Goal: Find contact information: Find contact information

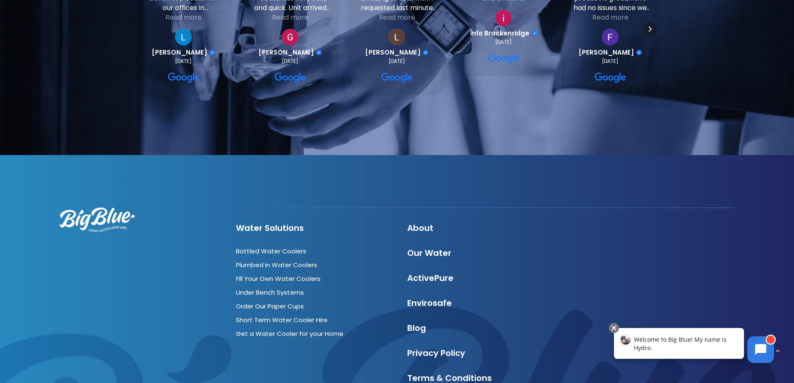
scroll to position [2527, 0]
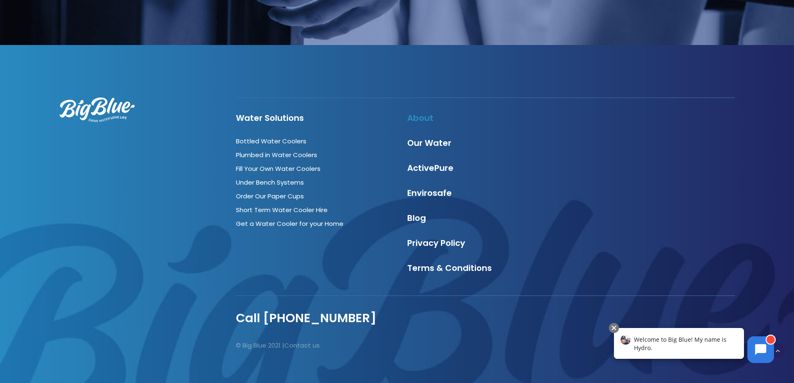
click at [420, 112] on link "About" at bounding box center [420, 118] width 26 height 12
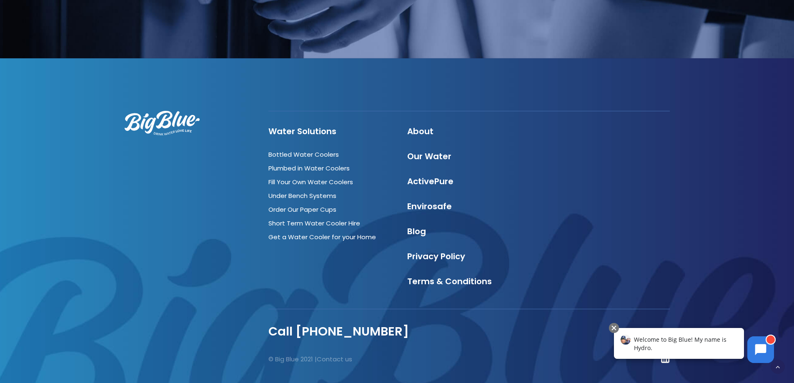
scroll to position [2858, 0]
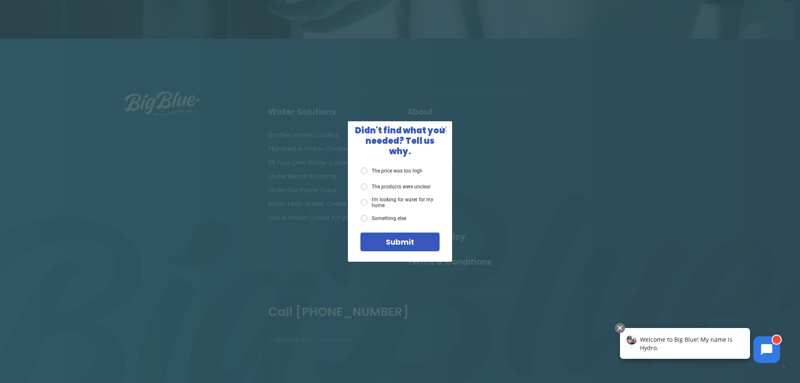
click at [446, 133] on span "X" at bounding box center [444, 129] width 8 height 10
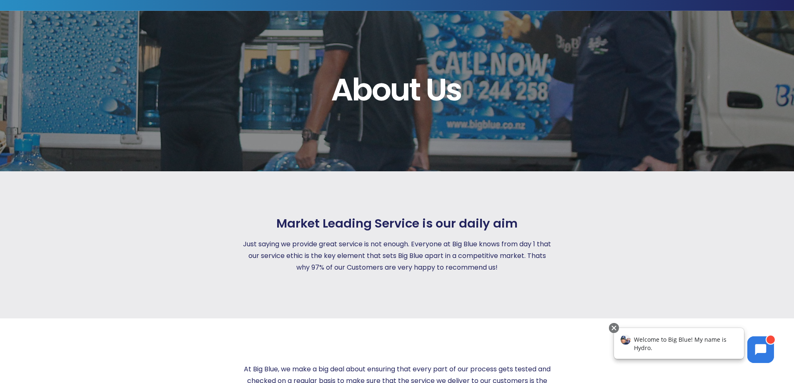
scroll to position [0, 0]
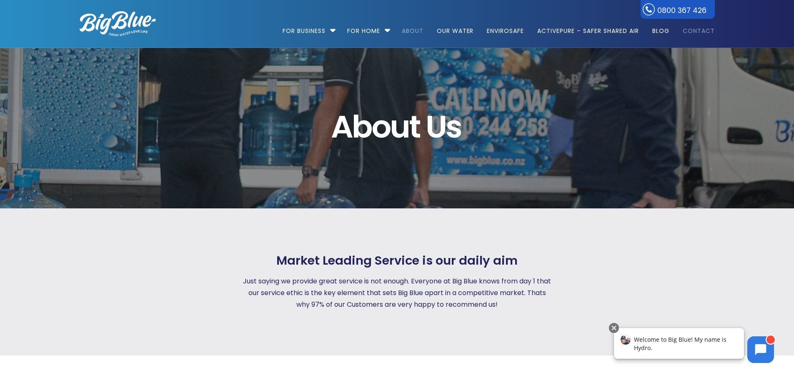
click at [703, 33] on link "Contact" at bounding box center [696, 27] width 38 height 54
